Goal: Task Accomplishment & Management: Use online tool/utility

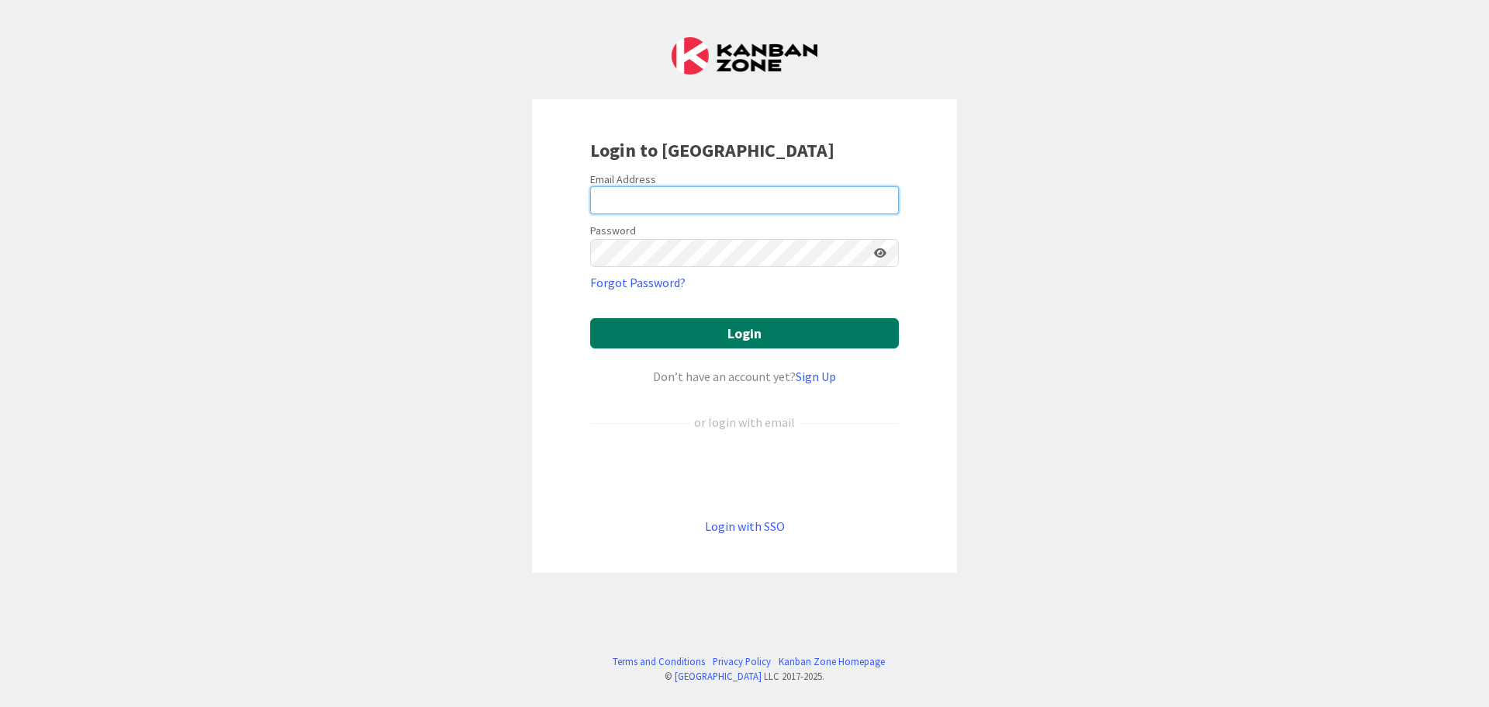
type input "[EMAIL_ADDRESS][DOMAIN_NAME]"
click at [738, 330] on button "Login" at bounding box center [744, 333] width 309 height 30
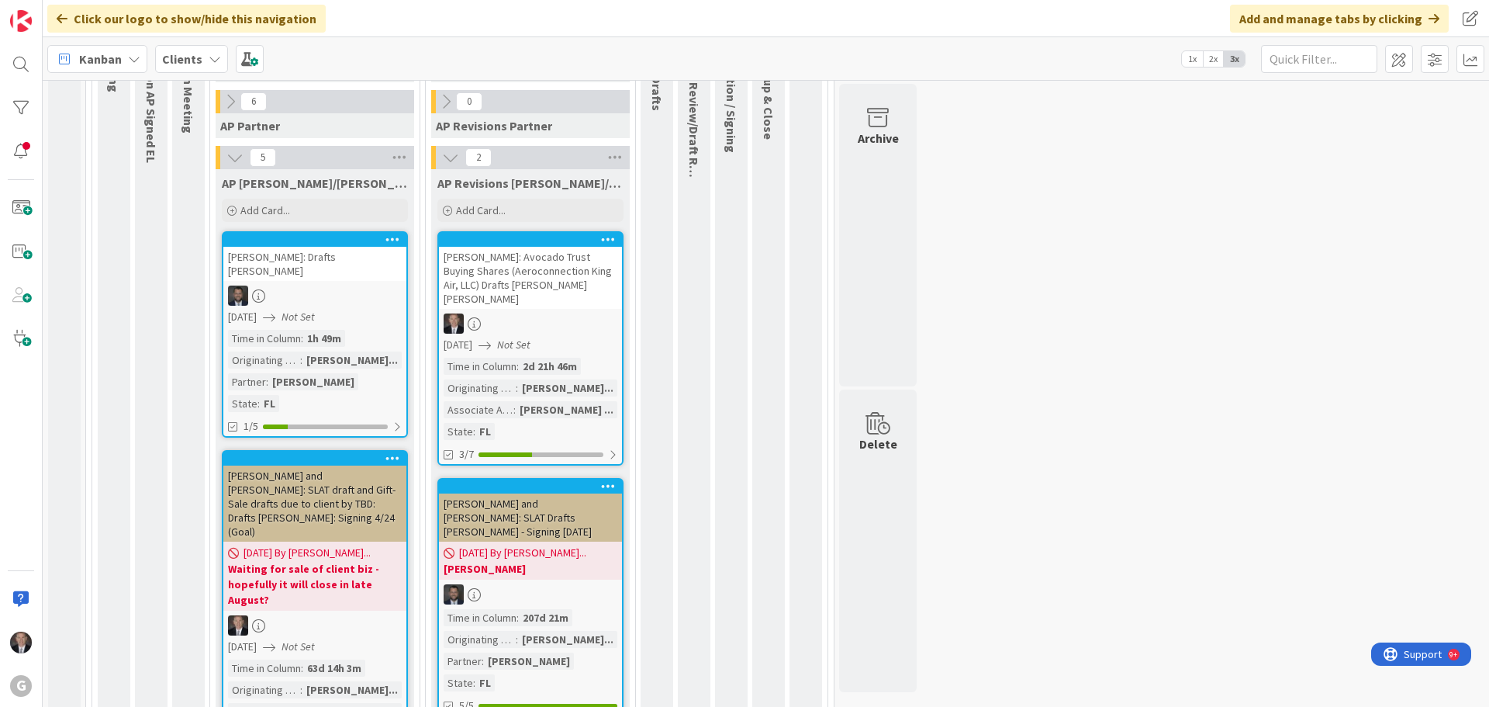
scroll to position [783, 0]
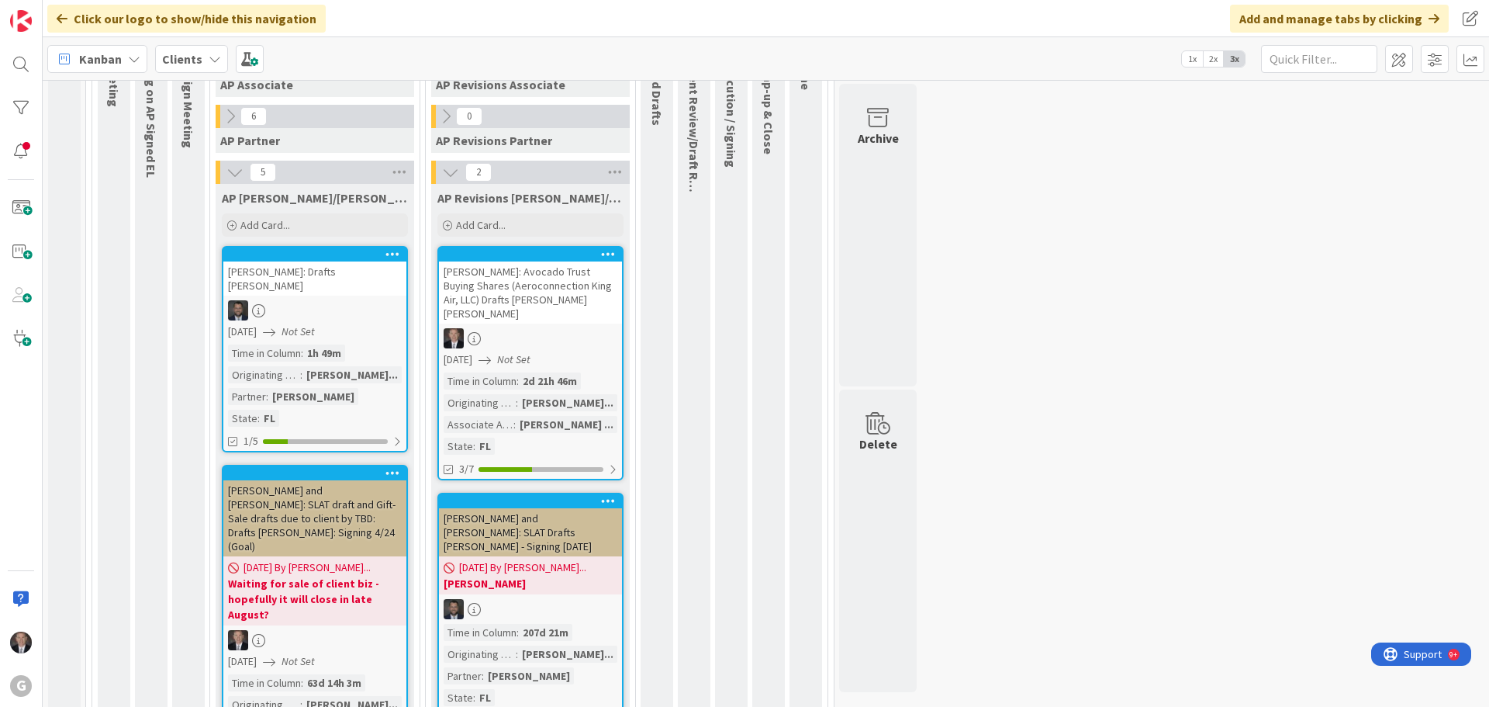
click at [560, 285] on div "[PERSON_NAME]: Avocado Trust Buying Shares (Aeroconnection King Air, LLC) Draft…" at bounding box center [530, 292] width 183 height 62
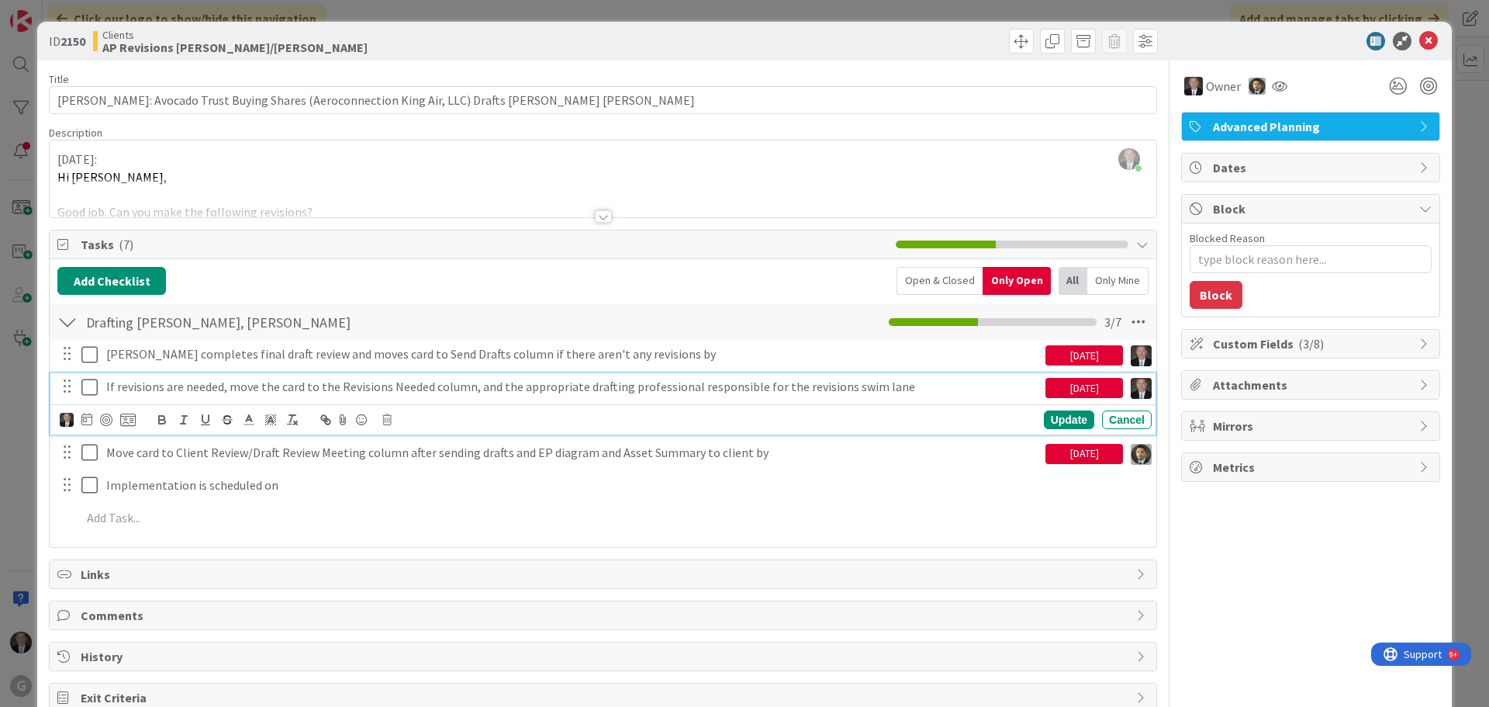
click at [133, 386] on p "If revisions are needed, move the card to the Revisions Needed column, and the …" at bounding box center [572, 387] width 933 height 18
click at [389, 424] on icon at bounding box center [386, 419] width 9 height 11
click at [430, 480] on div "Delete" at bounding box center [426, 486] width 57 height 28
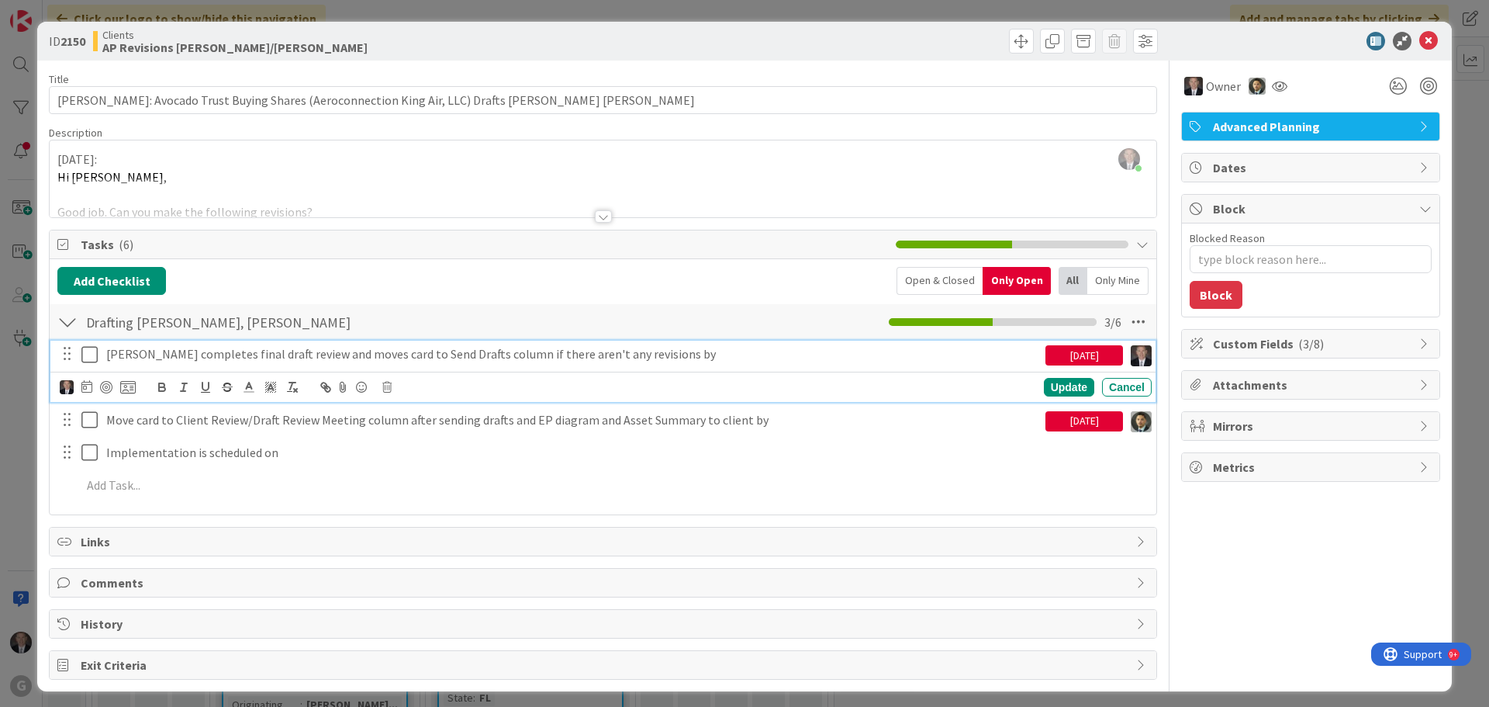
click at [263, 356] on p "[PERSON_NAME] completes final draft review and moves card to Send Drafts column…" at bounding box center [572, 354] width 933 height 18
click at [391, 384] on icon at bounding box center [386, 387] width 9 height 11
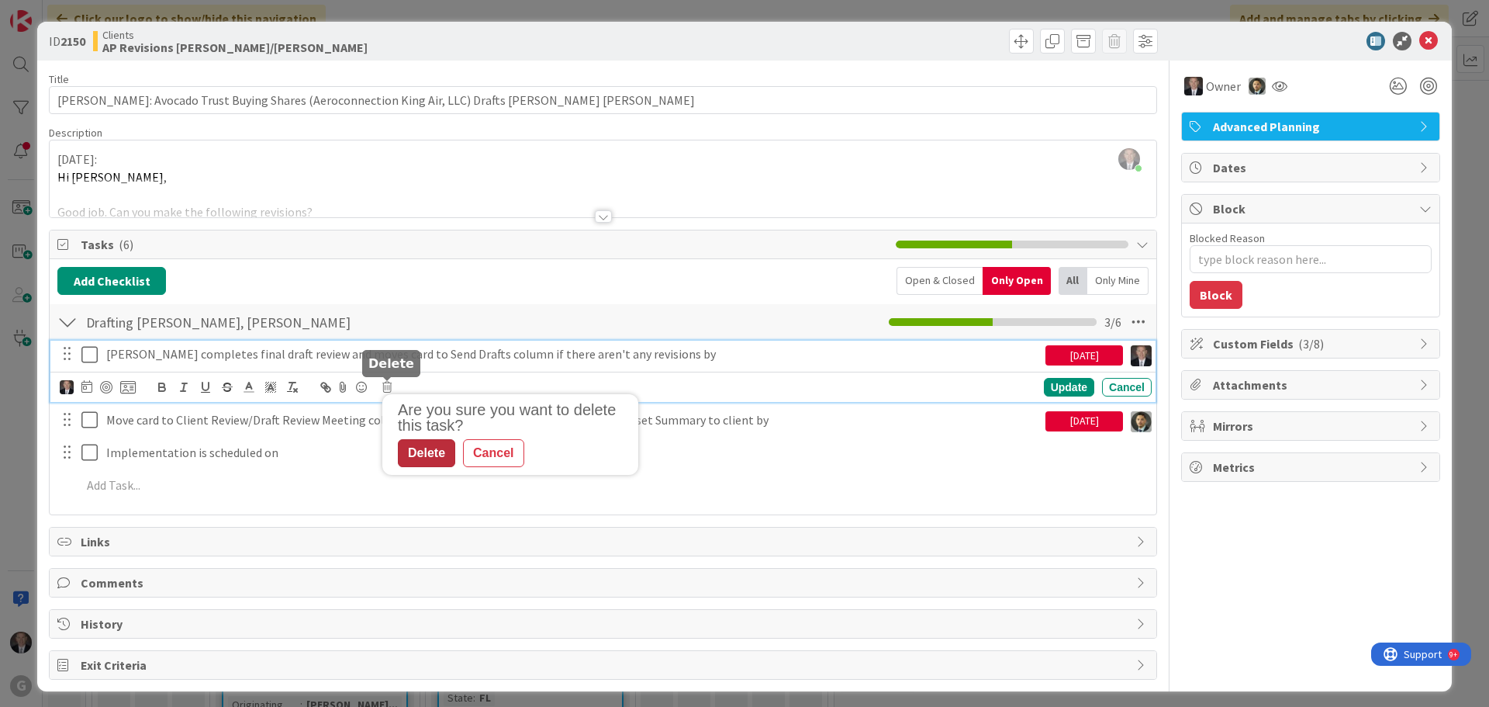
click at [427, 455] on div "Delete" at bounding box center [426, 453] width 57 height 28
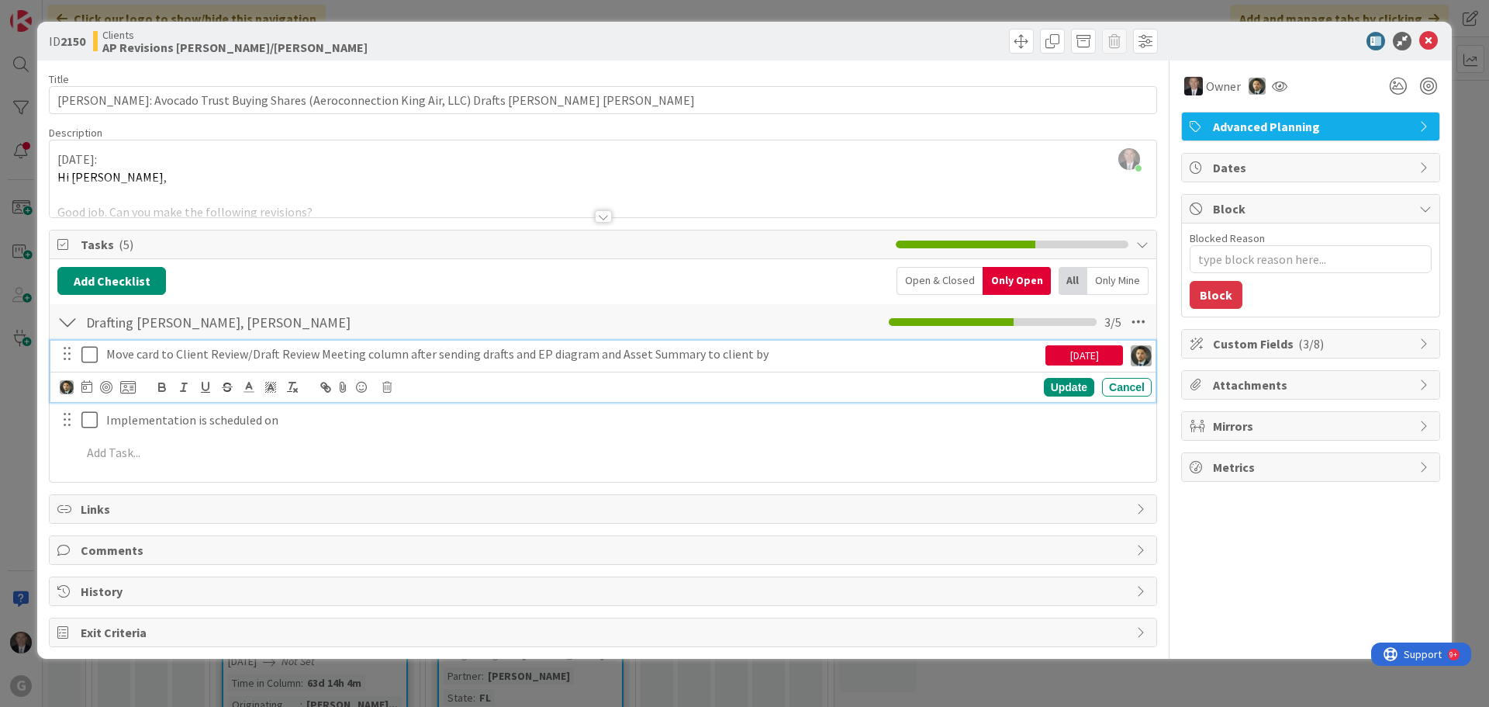
click at [88, 354] on icon at bounding box center [92, 354] width 23 height 19
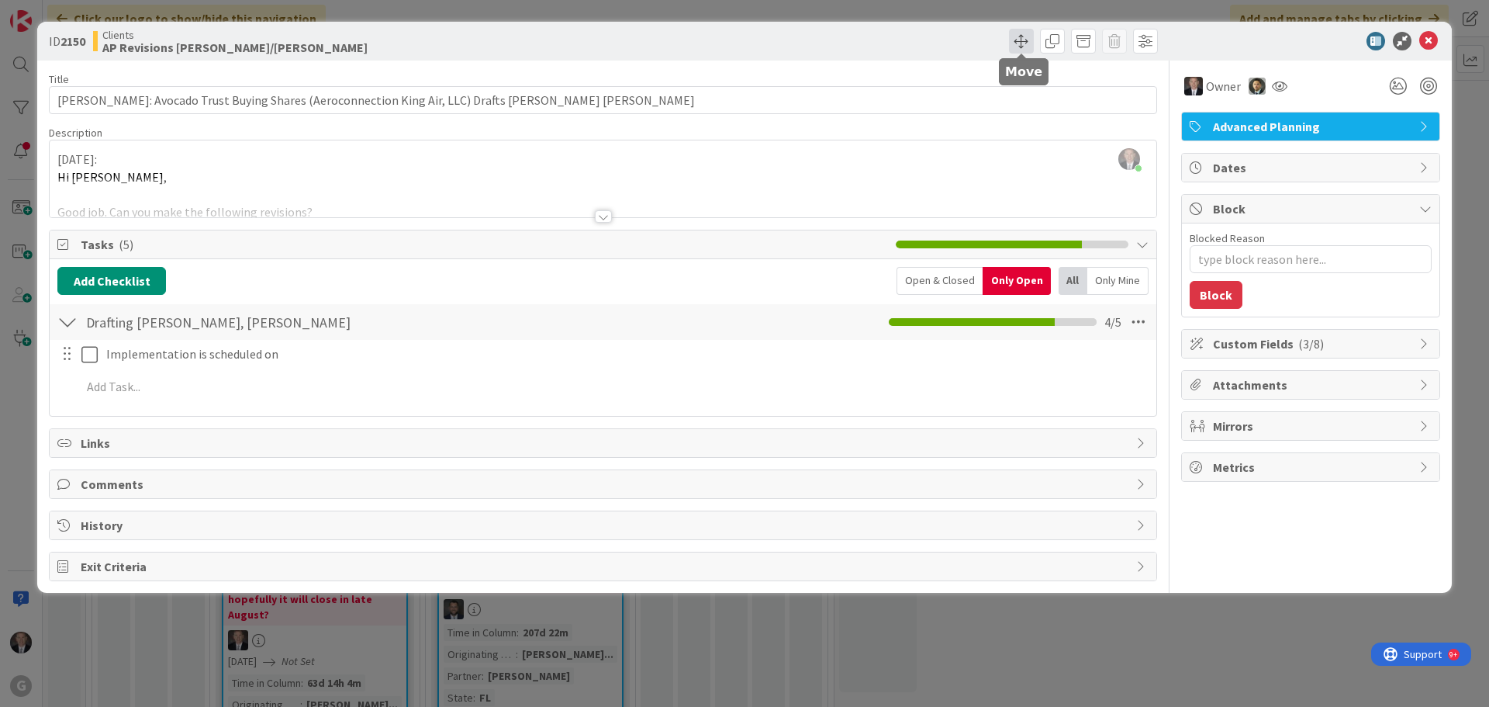
click at [1018, 41] on span at bounding box center [1021, 41] width 25 height 25
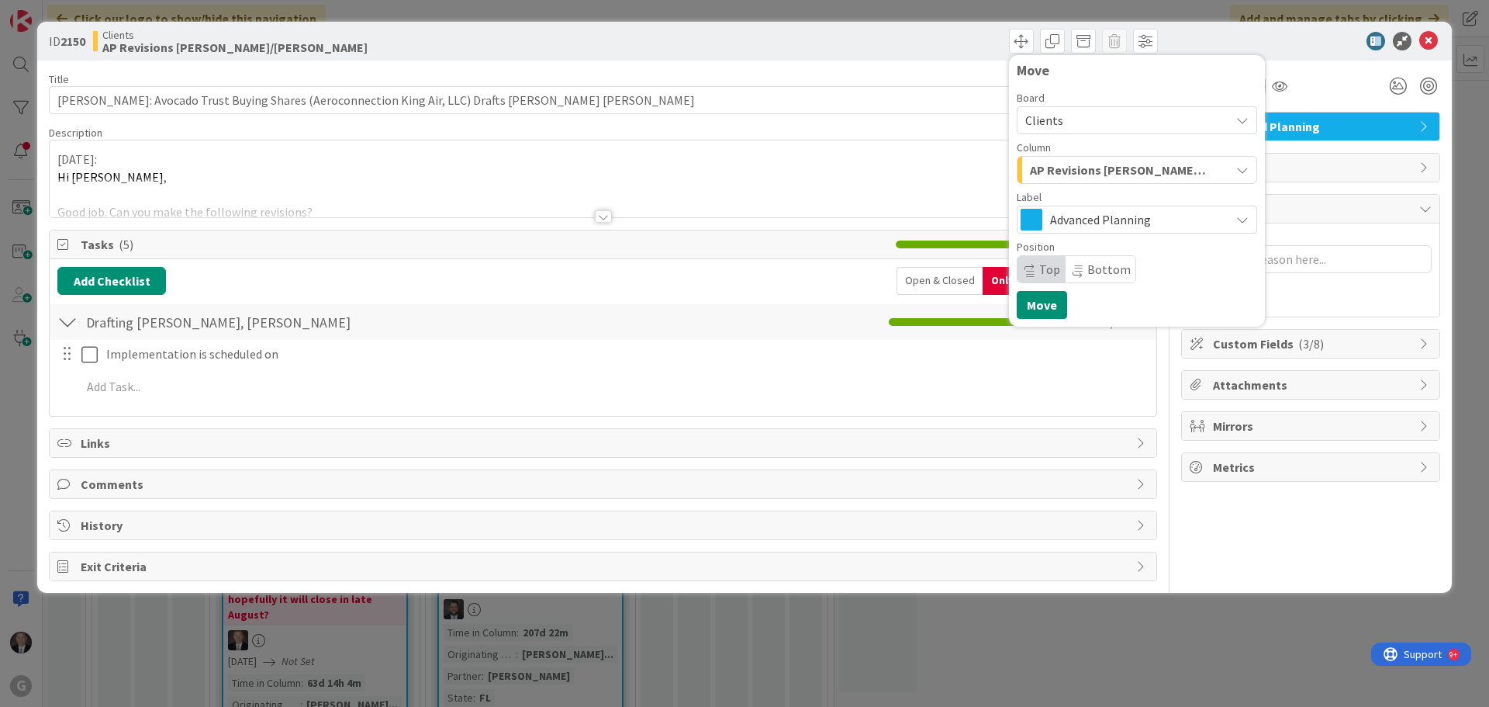
click at [1239, 169] on icon "button" at bounding box center [1242, 170] width 12 height 12
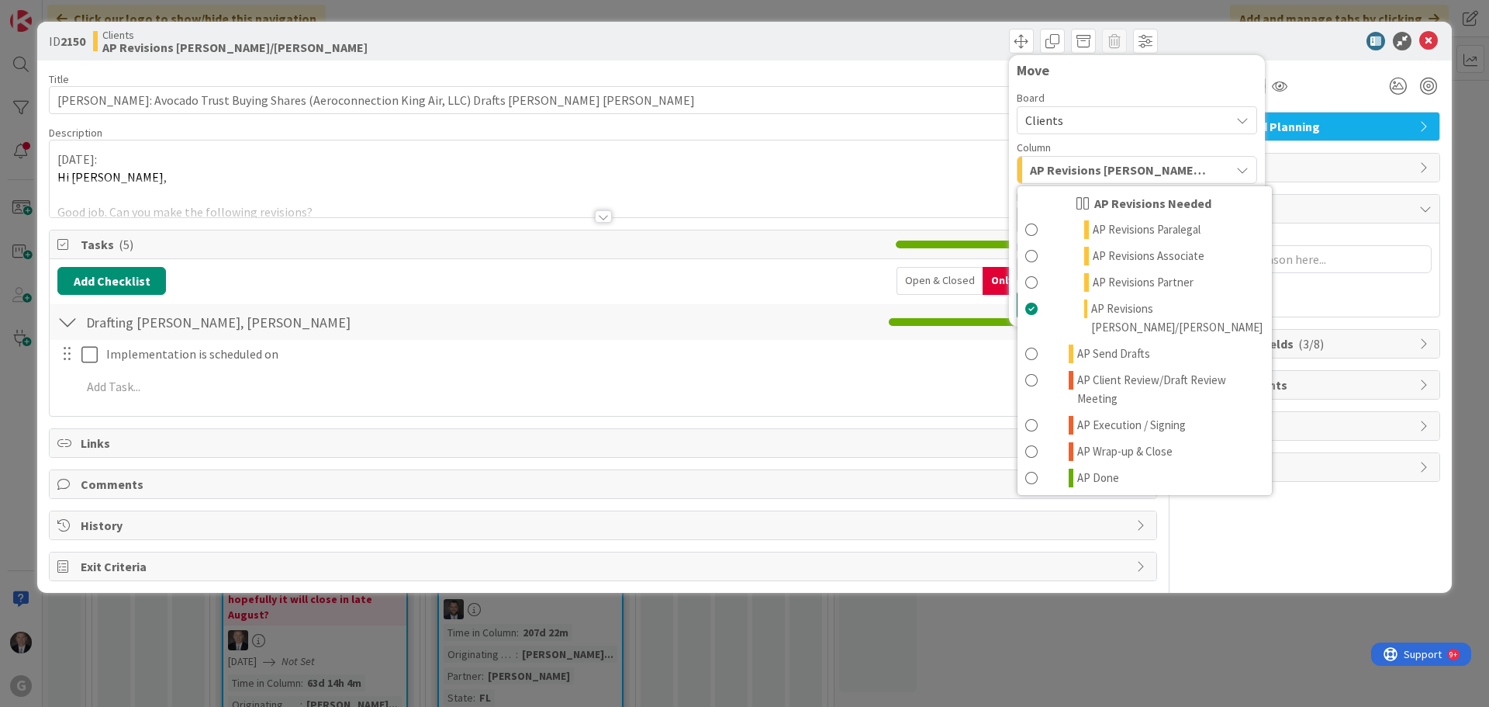
scroll to position [824, 0]
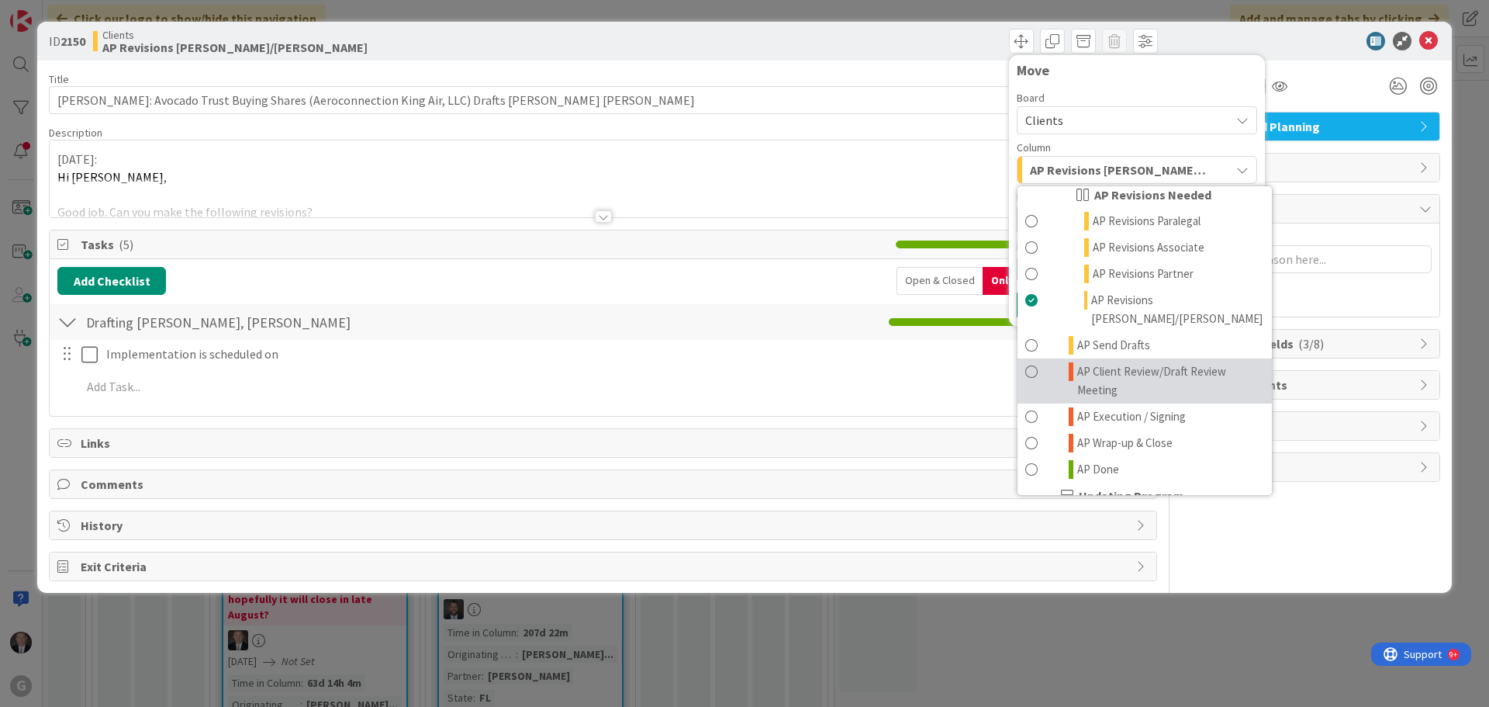
click at [1029, 362] on span at bounding box center [1031, 380] width 12 height 37
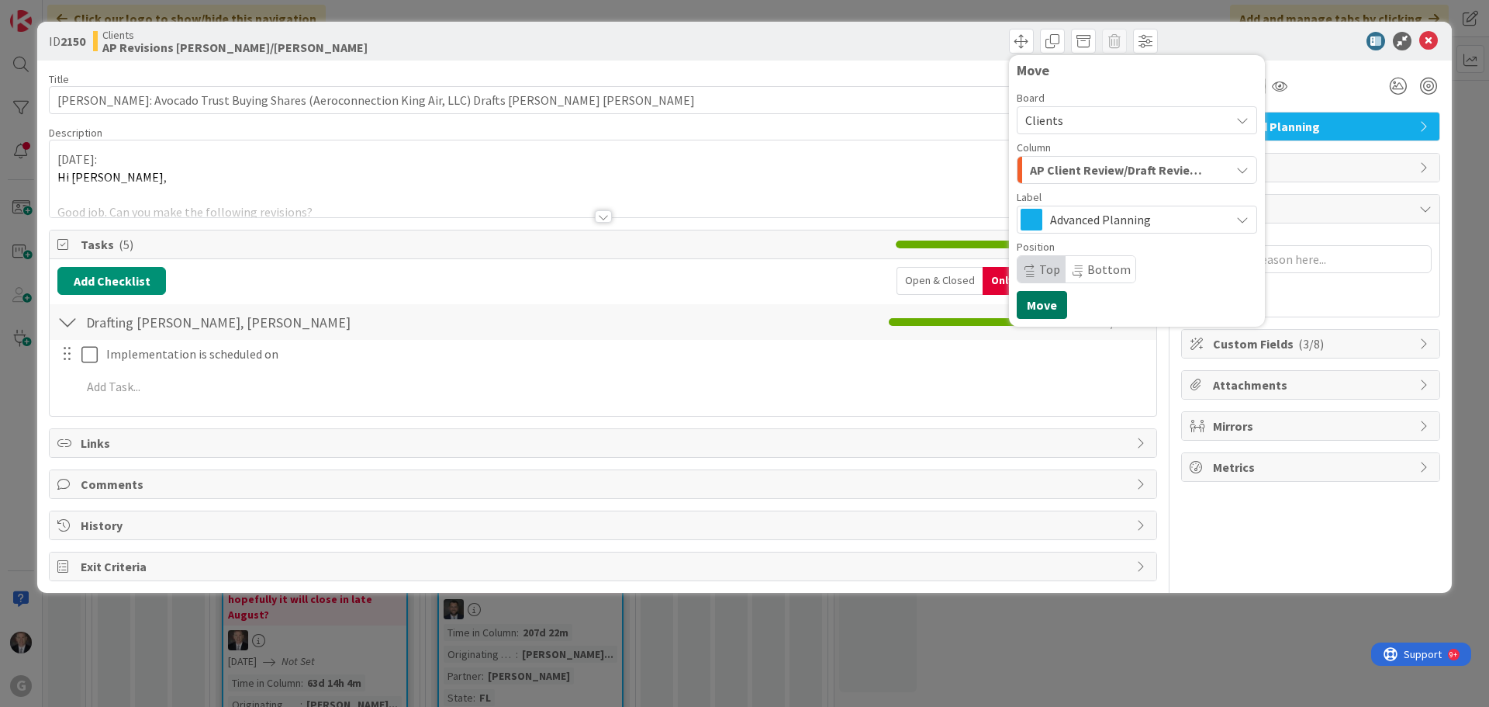
click at [1040, 307] on button "Move" at bounding box center [1042, 305] width 50 height 28
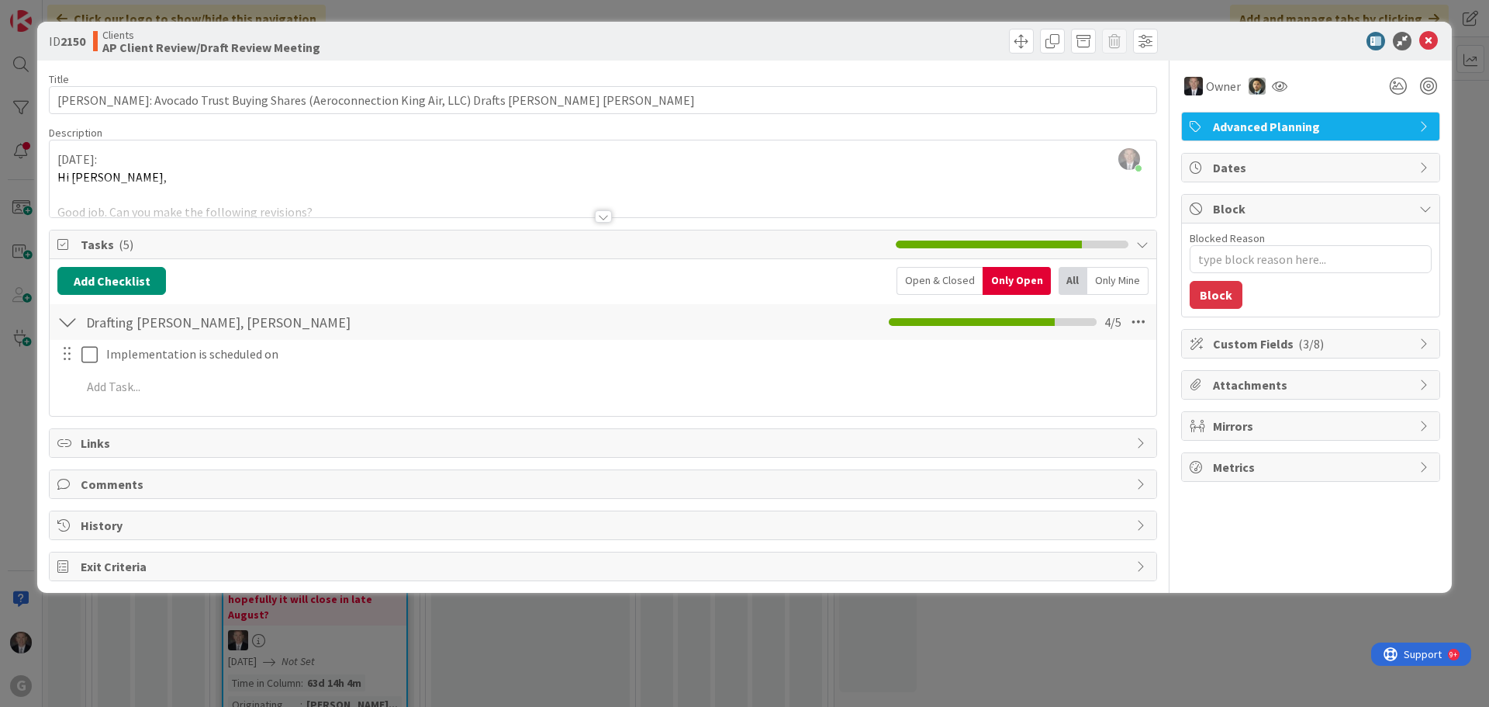
type textarea "x"
click at [1429, 37] on icon at bounding box center [1428, 41] width 19 height 19
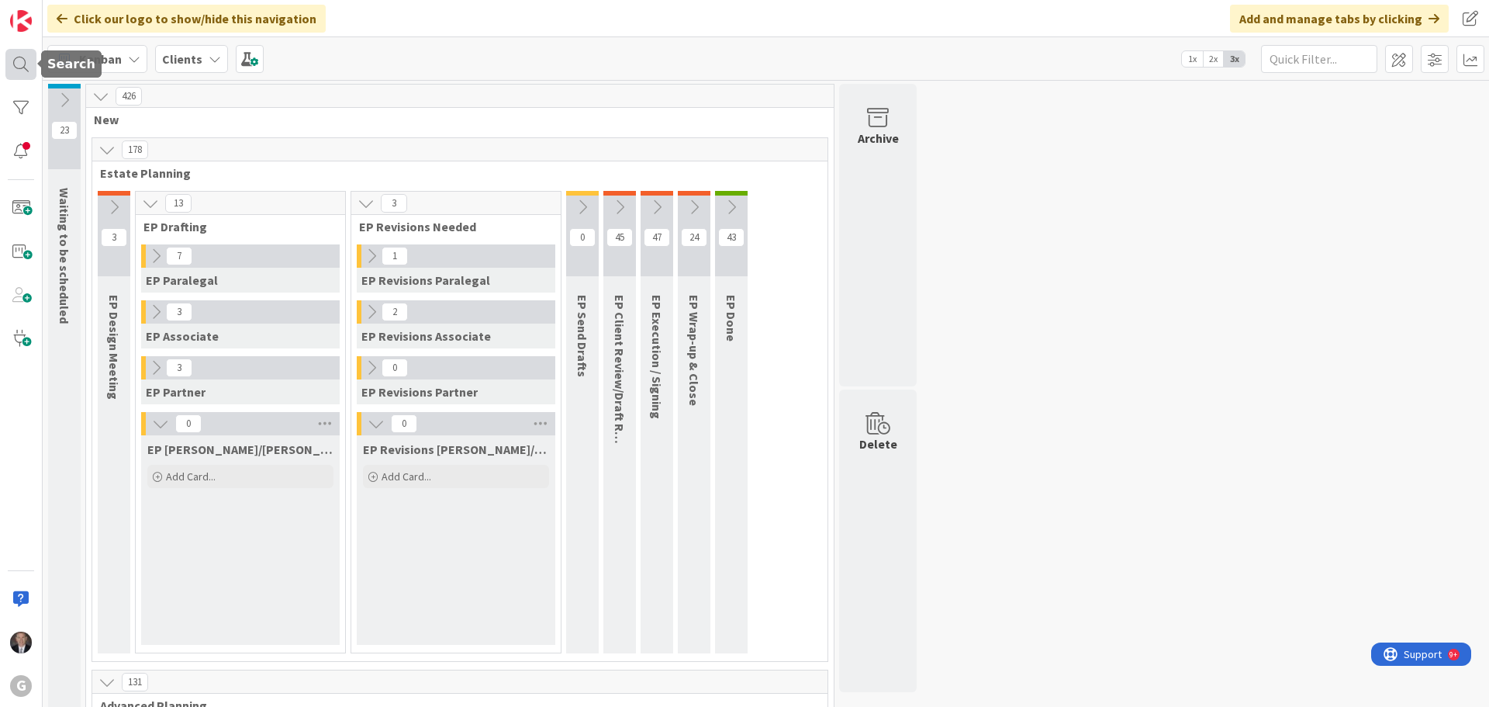
click at [22, 64] on div at bounding box center [20, 64] width 31 height 31
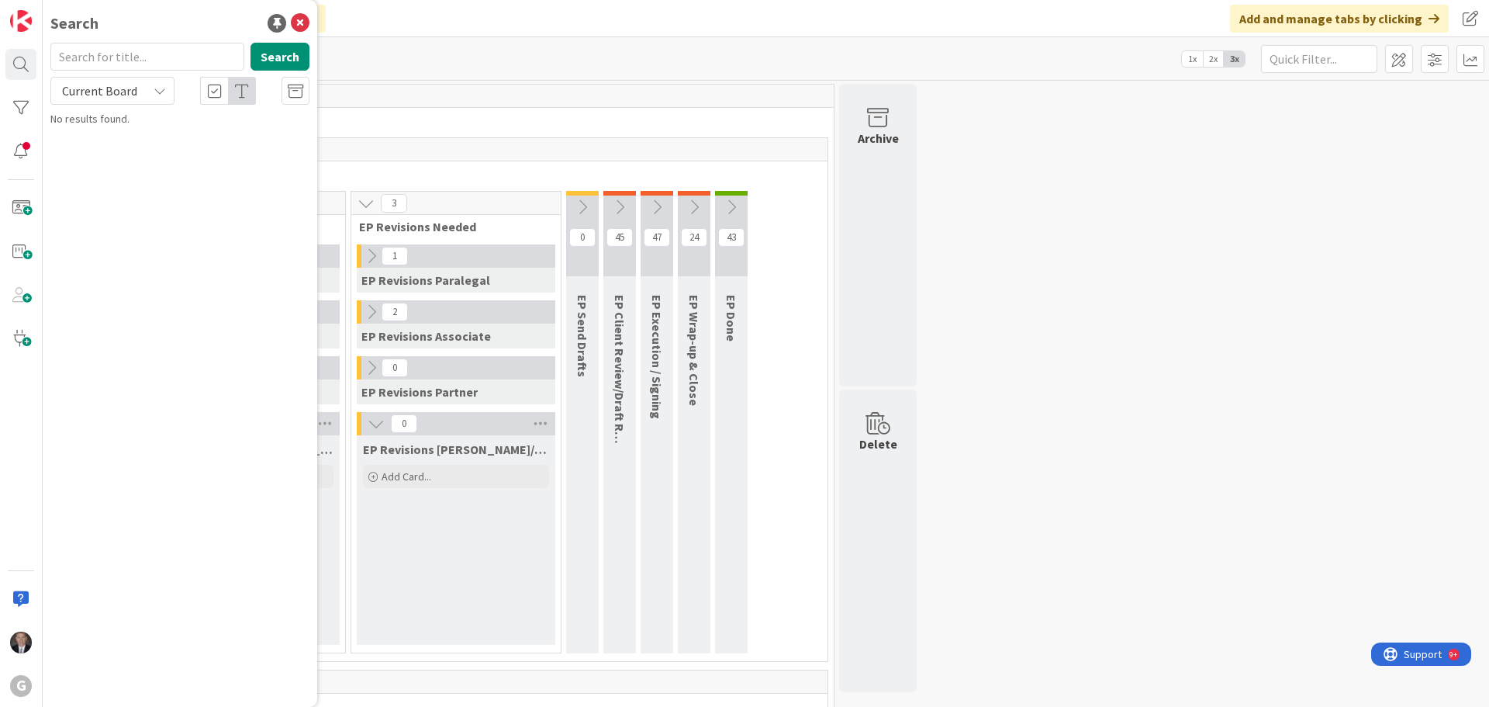
click at [126, 60] on input "text" at bounding box center [147, 57] width 194 height 28
type input "[PERSON_NAME]"
click at [291, 64] on button "Search" at bounding box center [280, 57] width 59 height 28
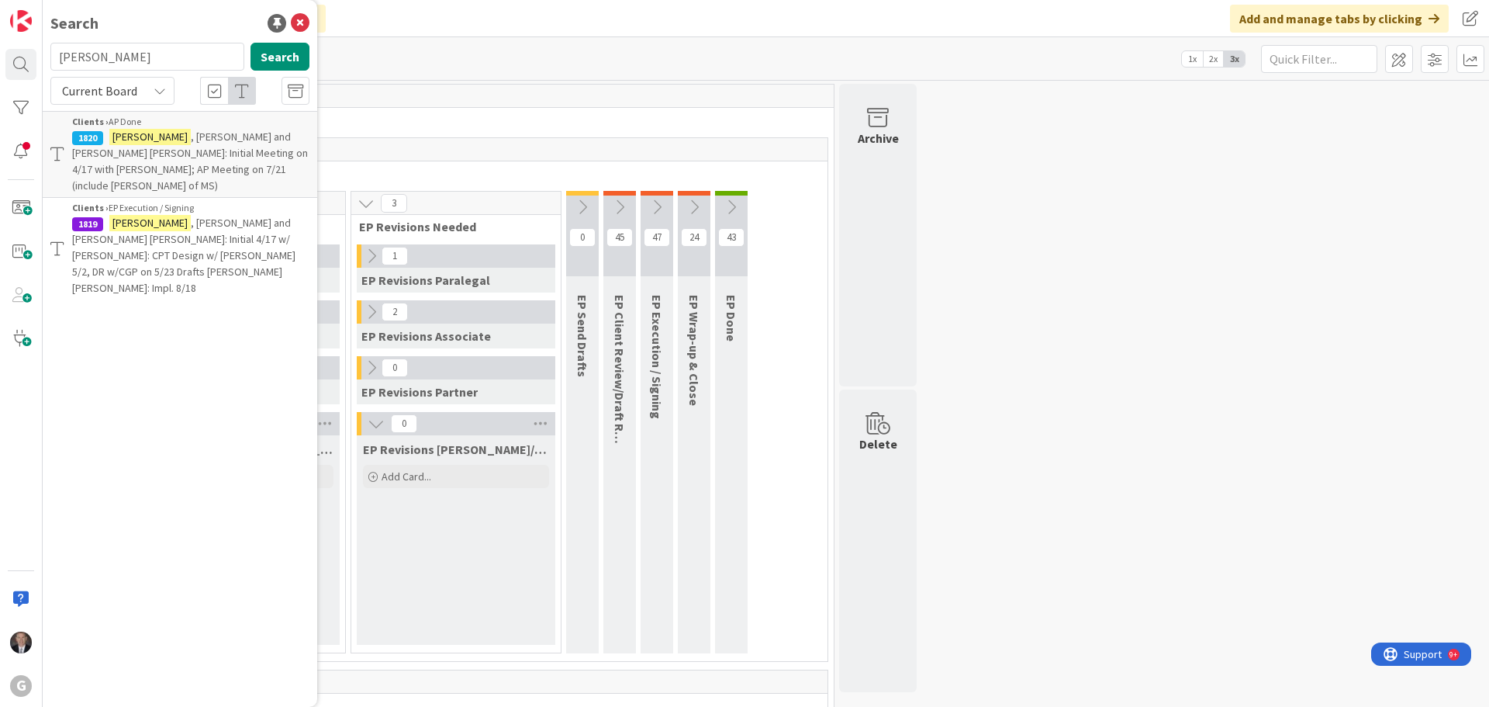
click at [188, 216] on span ", [PERSON_NAME] and [PERSON_NAME] [PERSON_NAME]: Initial 4/17 w/ [PERSON_NAME]:…" at bounding box center [183, 255] width 223 height 79
type textarea "x"
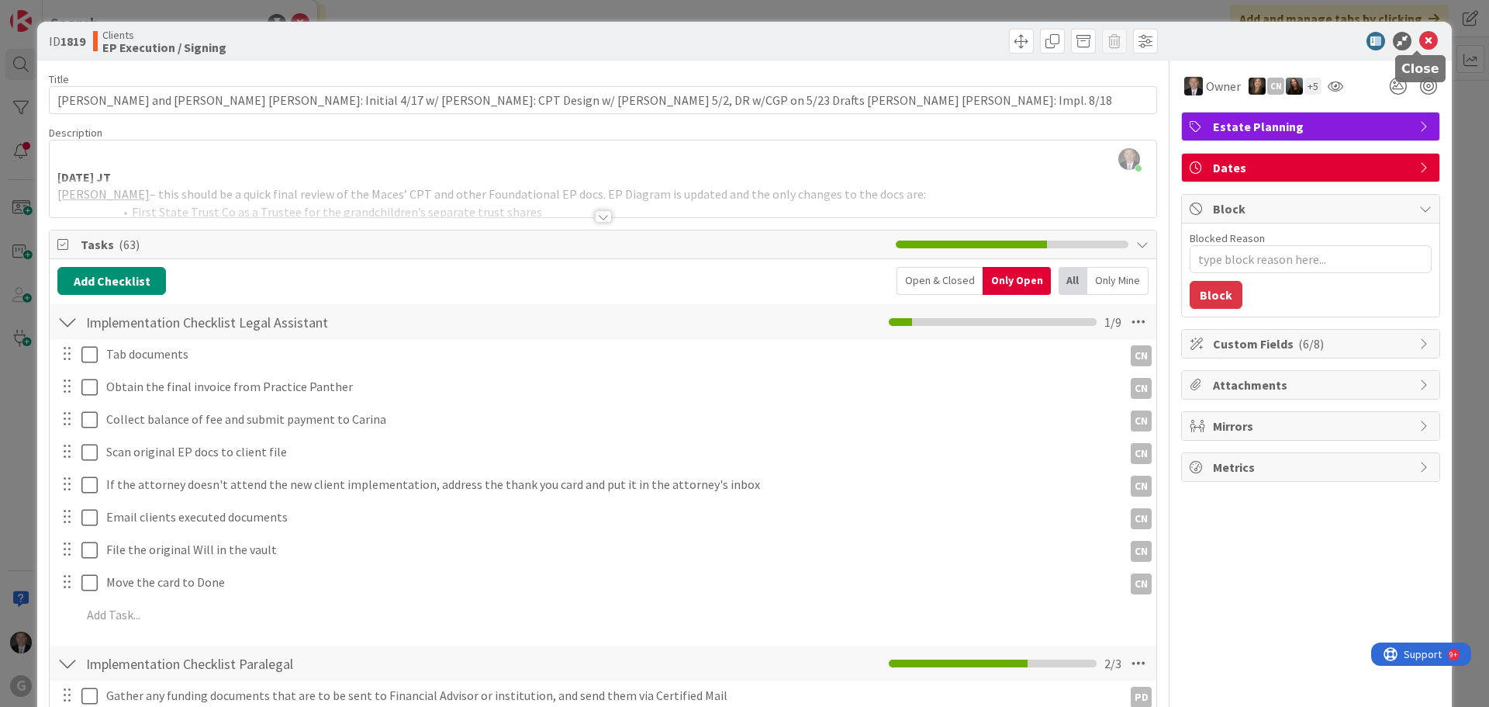
click at [1419, 35] on icon at bounding box center [1428, 41] width 19 height 19
